Goal: Answer question/provide support

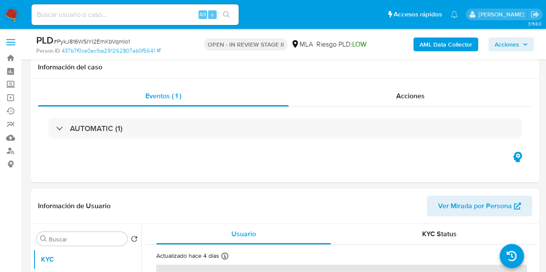
select select "10"
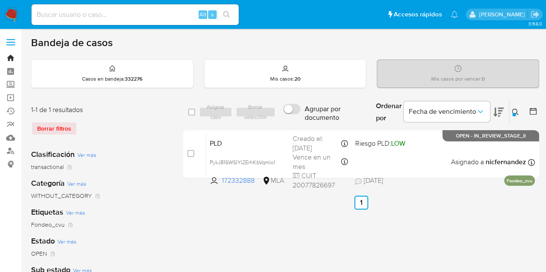
click at [13, 57] on link "Bandeja" at bounding box center [51, 57] width 103 height 13
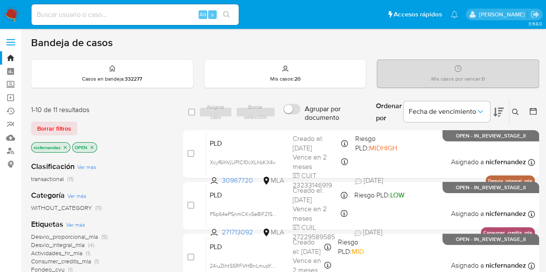
click at [258, 148] on div "PLD Xcyf6lhVjUPICf0cXLhbKX4v 30967720 MLA Riesgo PLD: MIDHIGH Creado el: 12/08/…" at bounding box center [370, 154] width 328 height 44
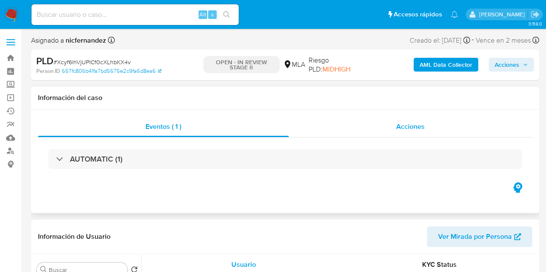
click at [395, 129] on div "Acciones" at bounding box center [410, 126] width 243 height 21
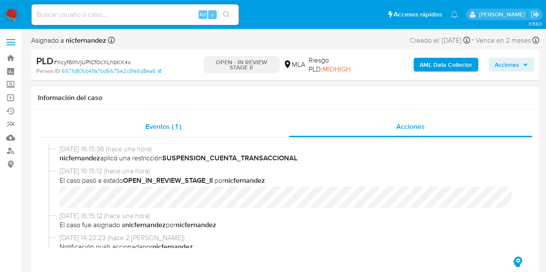
click at [254, 129] on div "Eventos ( 1 )" at bounding box center [163, 126] width 251 height 21
select select "10"
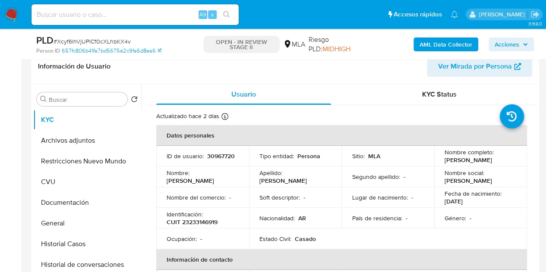
scroll to position [131, 0]
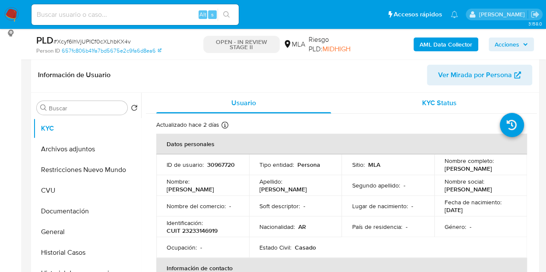
click at [406, 110] on div "KYC Status" at bounding box center [439, 103] width 175 height 21
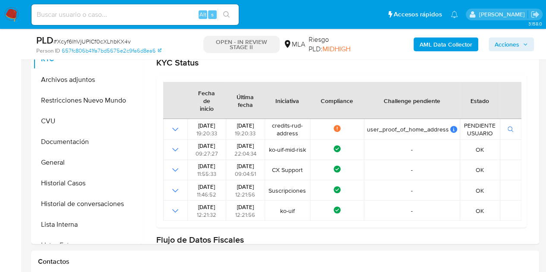
scroll to position [49, 0]
